Goal: Check status: Check status

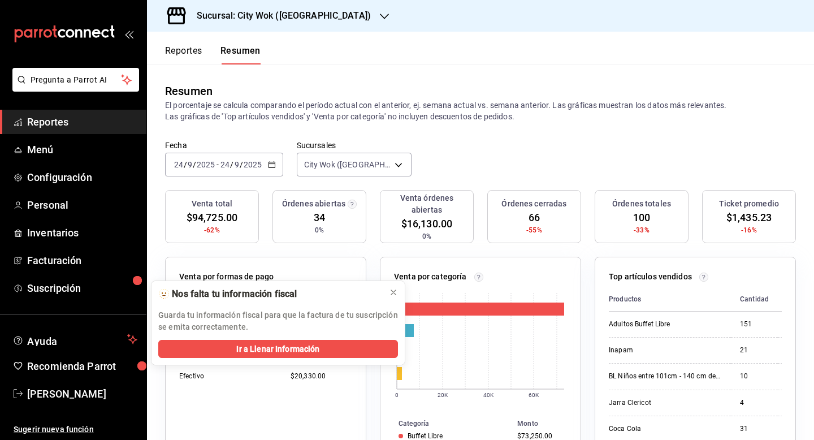
click at [298, 16] on h3 "Sucursal: City Wok ([GEOGRAPHIC_DATA])" at bounding box center [279, 16] width 183 height 14
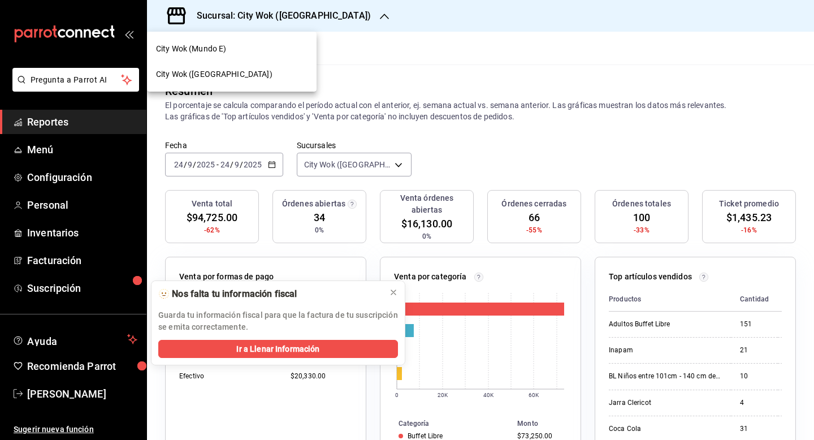
click at [278, 50] on div "City Wok (Mundo E)" at bounding box center [231, 49] width 151 height 12
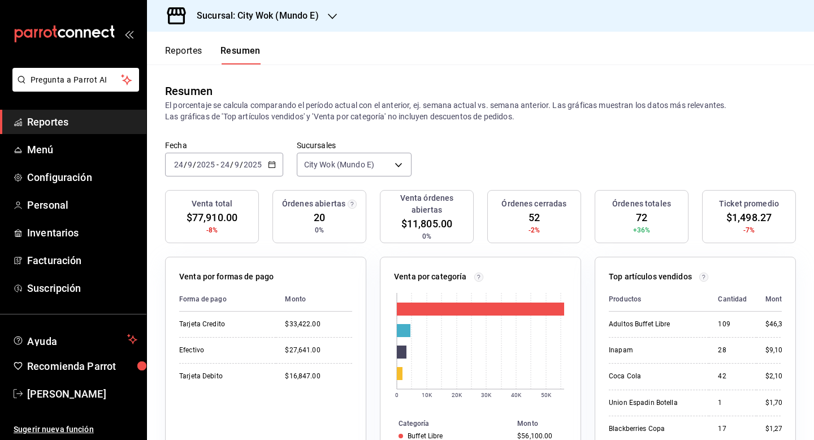
click at [281, 20] on h3 "Sucursal: City Wok (Mundo E)" at bounding box center [253, 16] width 131 height 14
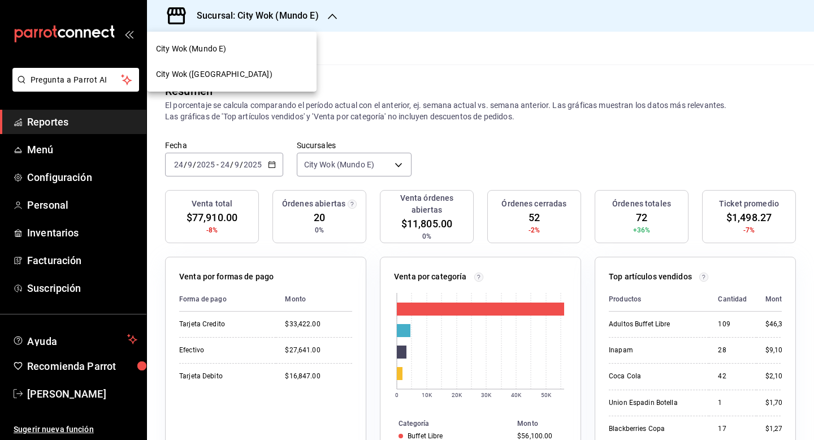
click at [260, 70] on div "City Wok ([GEOGRAPHIC_DATA])" at bounding box center [231, 74] width 151 height 12
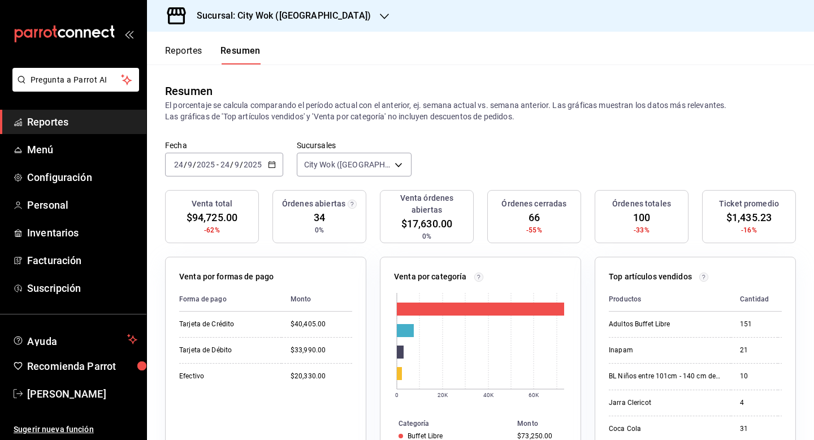
click at [269, 8] on div "Sucursal: City Wok ([GEOGRAPHIC_DATA])" at bounding box center [274, 16] width 237 height 32
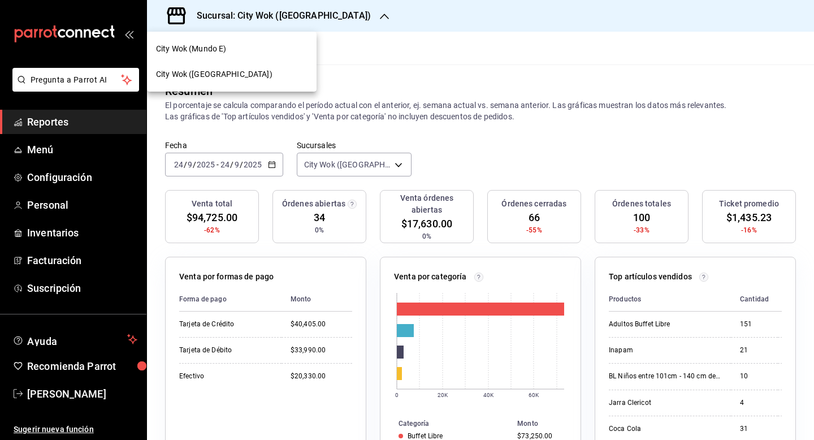
click at [247, 51] on div "City Wok (Mundo E)" at bounding box center [231, 49] width 151 height 12
